Goal: Task Accomplishment & Management: Use online tool/utility

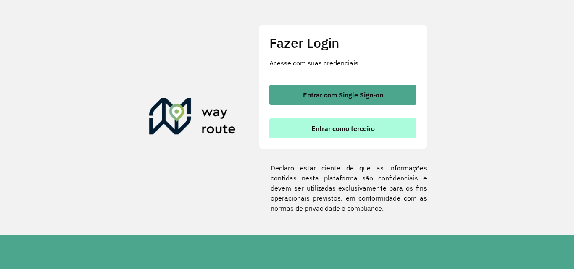
click at [304, 130] on button "Entrar como terceiro" at bounding box center [342, 128] width 147 height 20
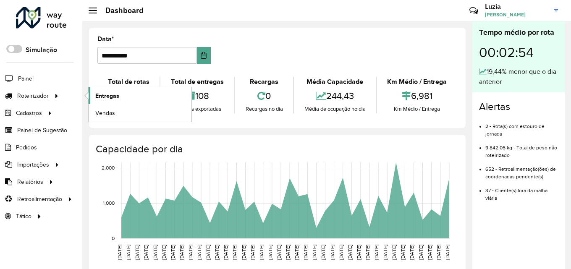
click at [93, 93] on link "Entregas" at bounding box center [140, 95] width 103 height 17
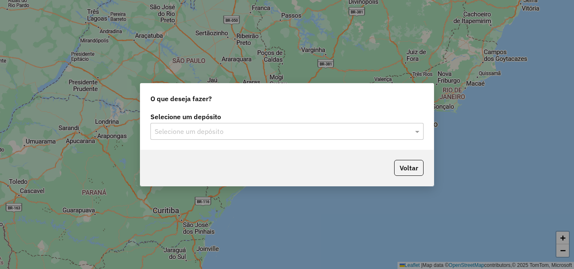
click at [217, 129] on input "text" at bounding box center [279, 132] width 248 height 10
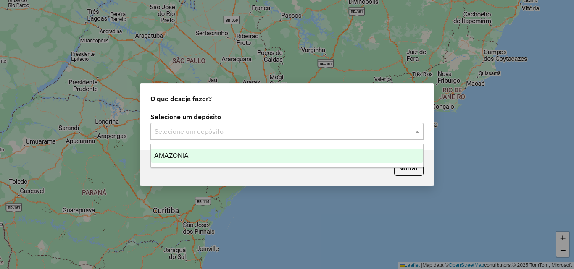
click at [204, 160] on div "AMAZONIA" at bounding box center [287, 156] width 272 height 14
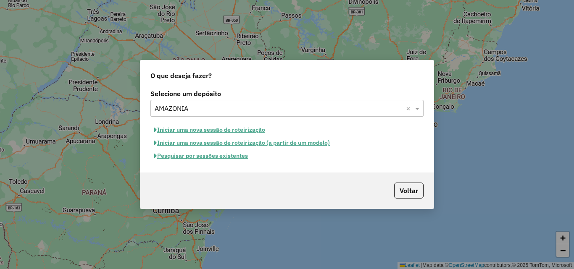
click at [225, 156] on button "Pesquisar por sessões existentes" at bounding box center [200, 155] width 101 height 13
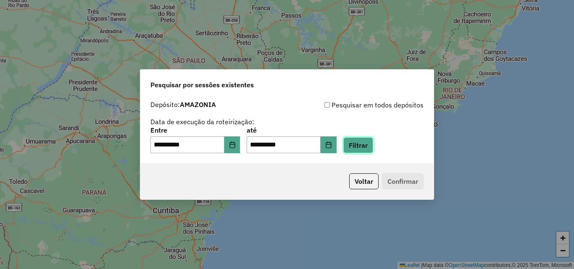
click at [365, 144] on button "Filtrar" at bounding box center [358, 145] width 30 height 16
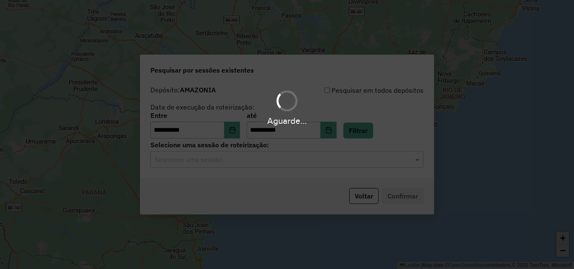
click at [238, 162] on div "Aguarde..." at bounding box center [287, 134] width 574 height 269
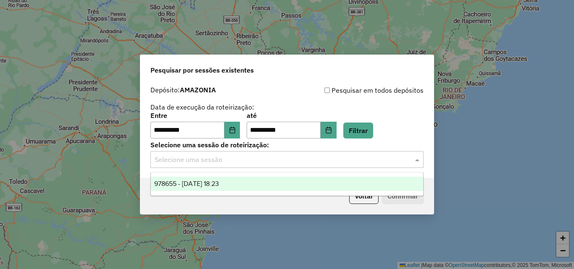
click at [238, 162] on input "text" at bounding box center [279, 160] width 248 height 10
click at [241, 178] on div "978655 - 13/08/2025 18:23" at bounding box center [287, 184] width 272 height 14
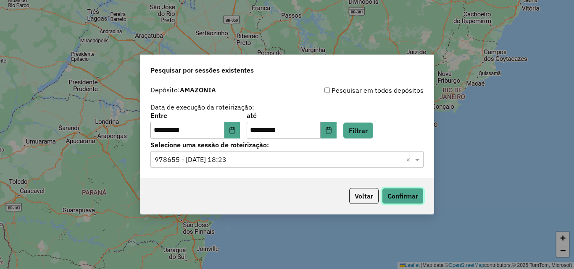
click at [407, 198] on button "Confirmar" at bounding box center [403, 196] width 42 height 16
